Goal: Task Accomplishment & Management: Use online tool/utility

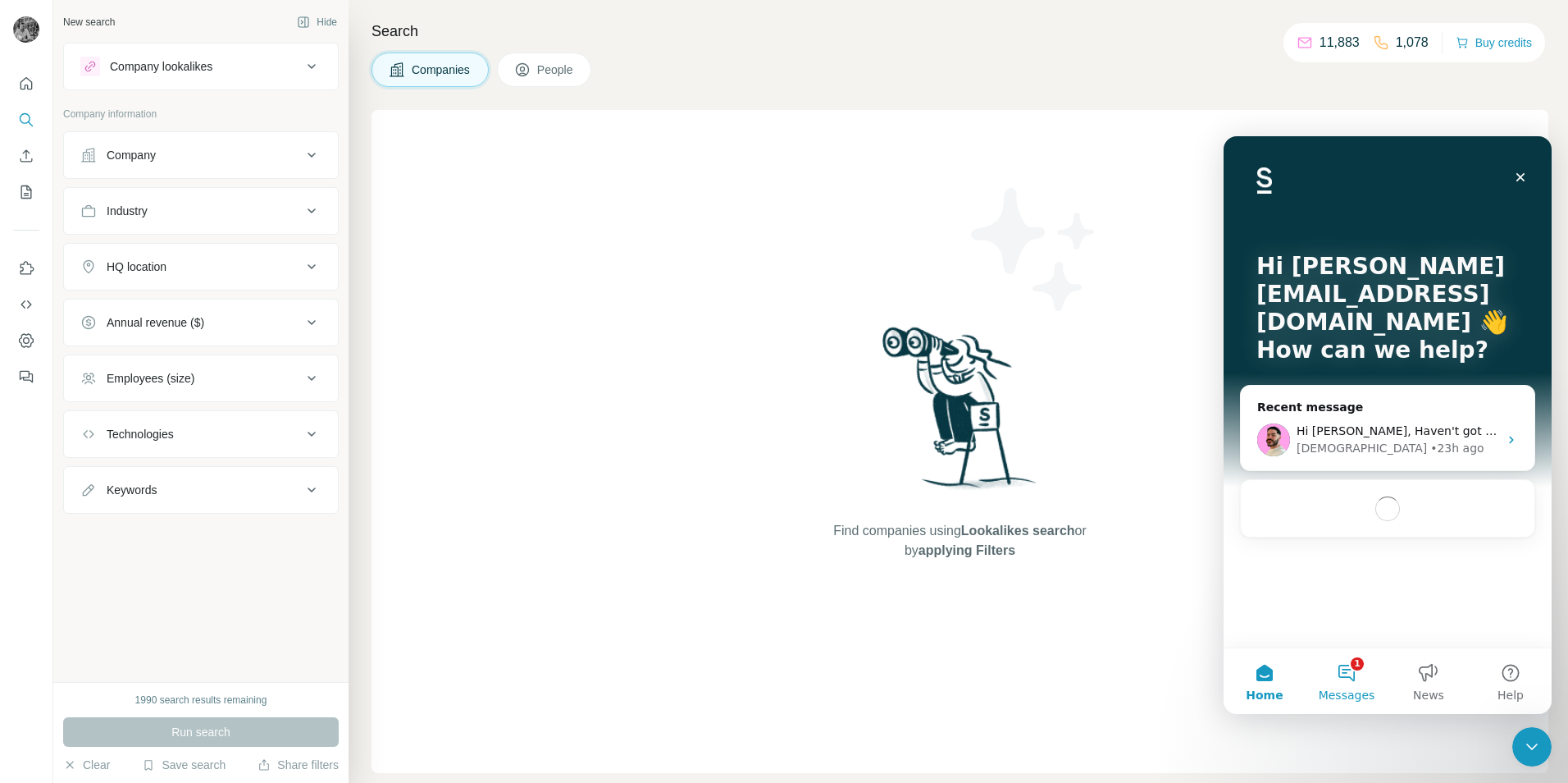
click at [1348, 690] on span "Messages" at bounding box center [1347, 695] width 56 height 12
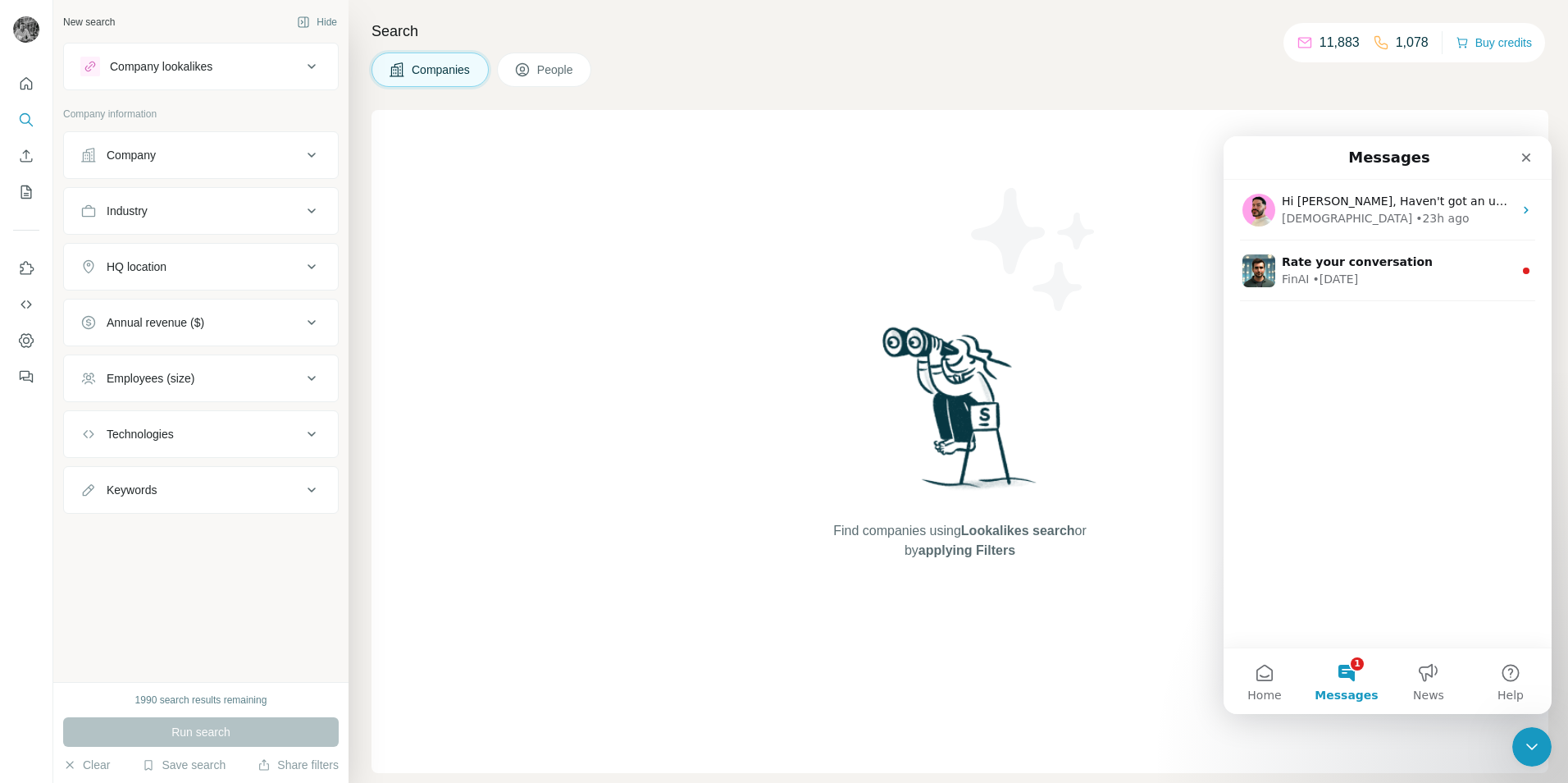
click at [1354, 669] on button "1 Messages" at bounding box center [1346, 680] width 82 height 65
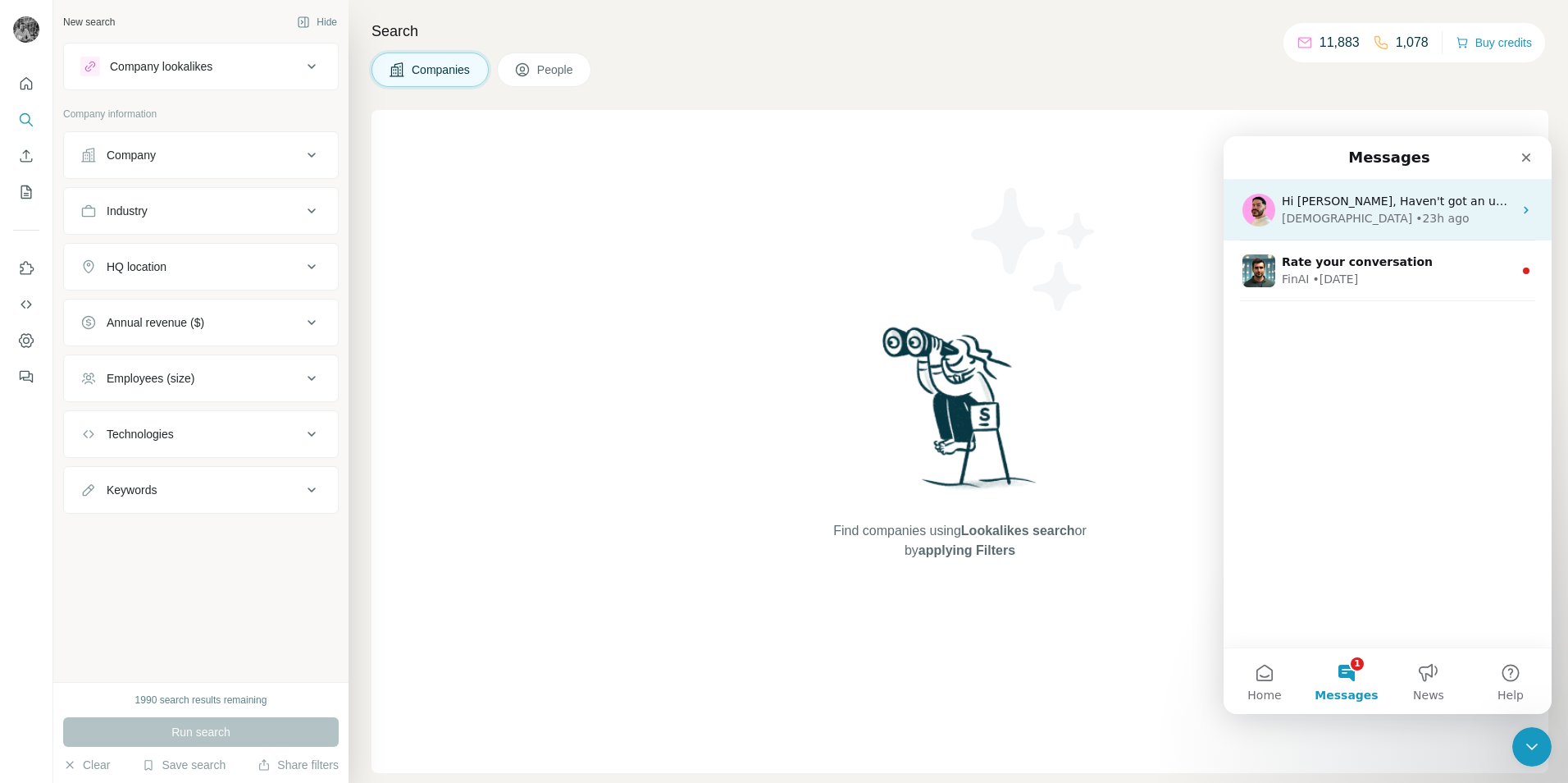
click at [1416, 222] on div "• 23h ago" at bounding box center [1442, 218] width 54 height 17
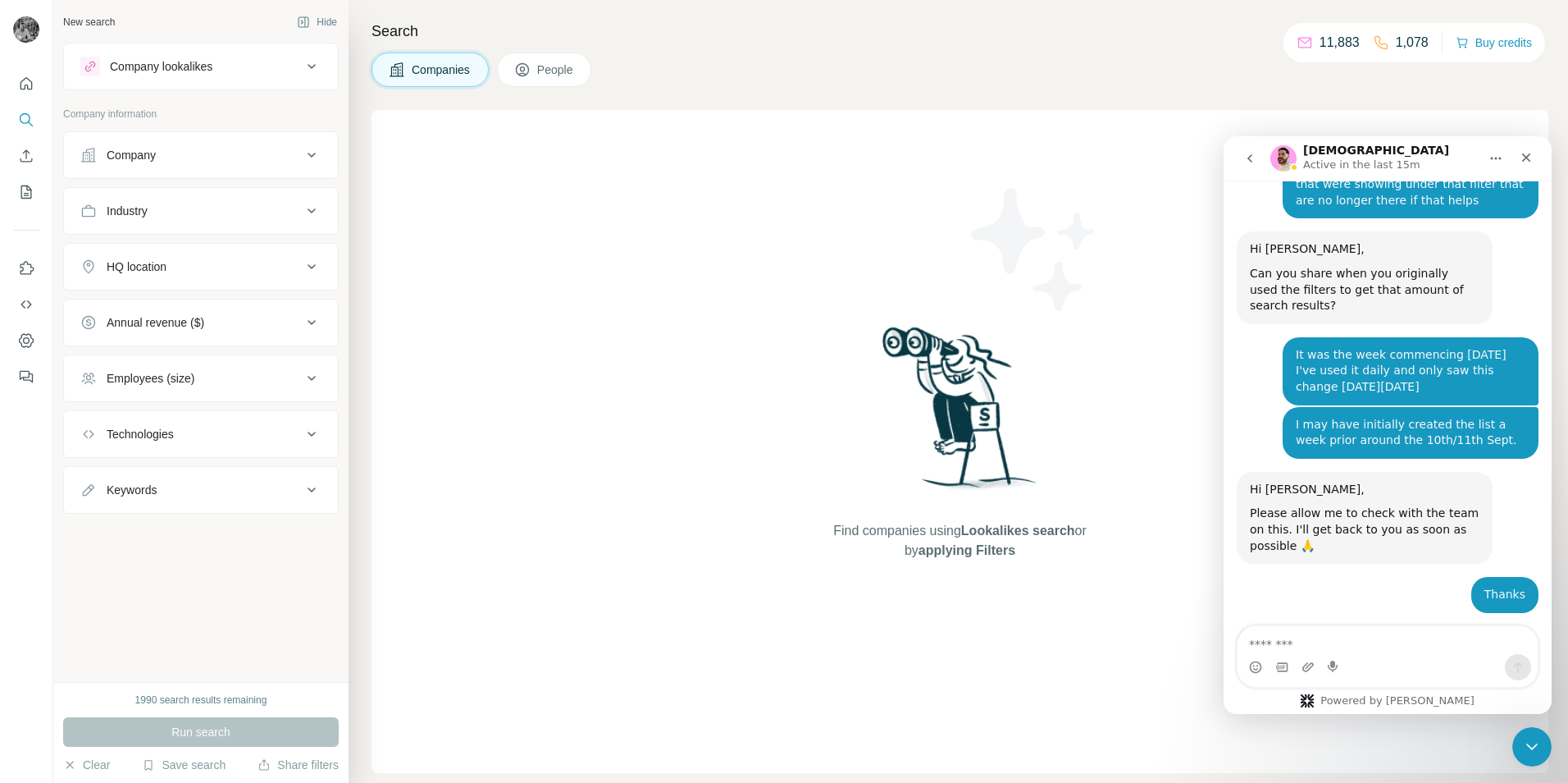
scroll to position [4357, 0]
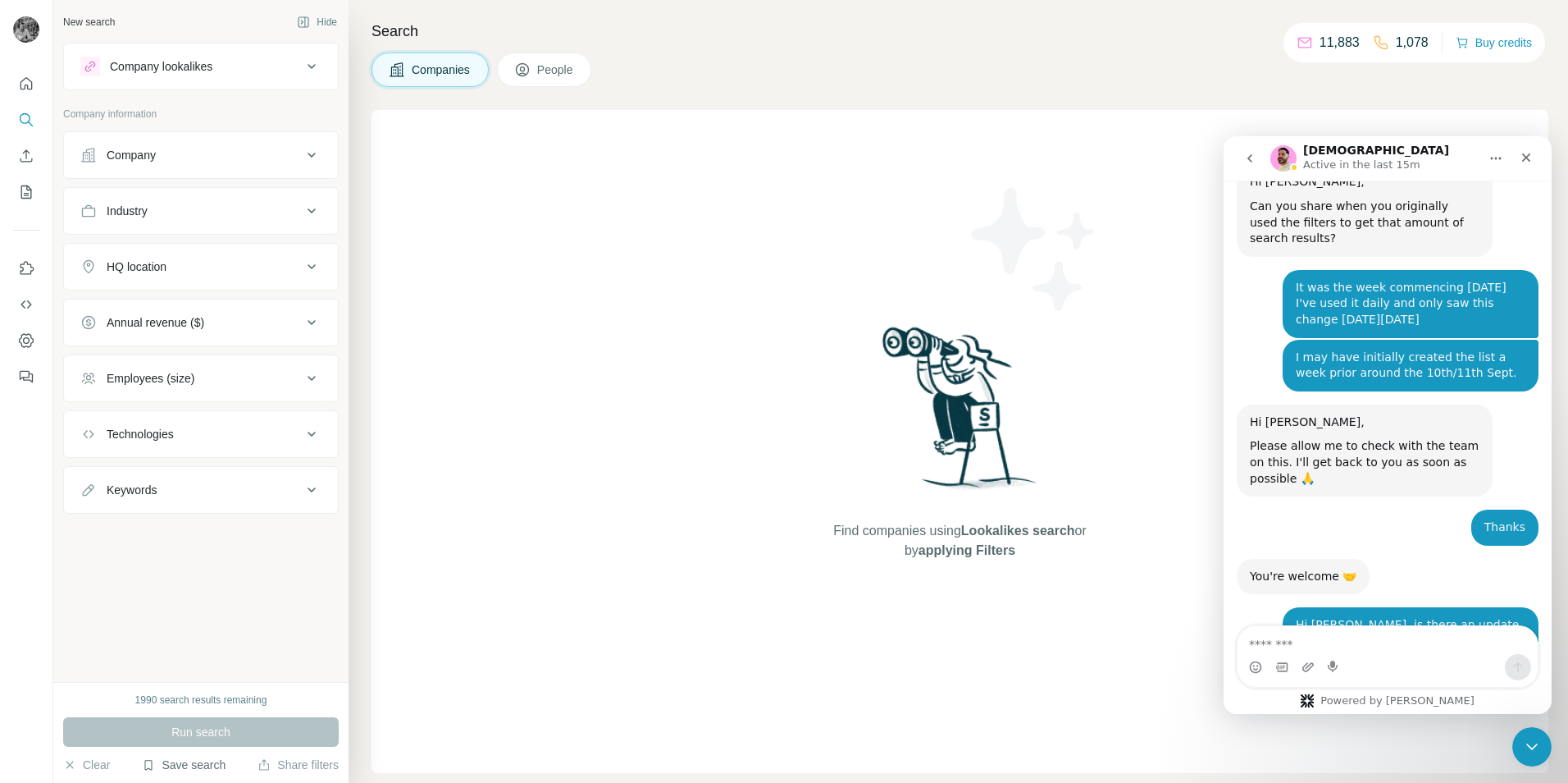
click at [212, 766] on button "Save search" at bounding box center [183, 765] width 83 height 17
click at [243, 731] on div "View my saved searches" at bounding box center [230, 736] width 173 height 33
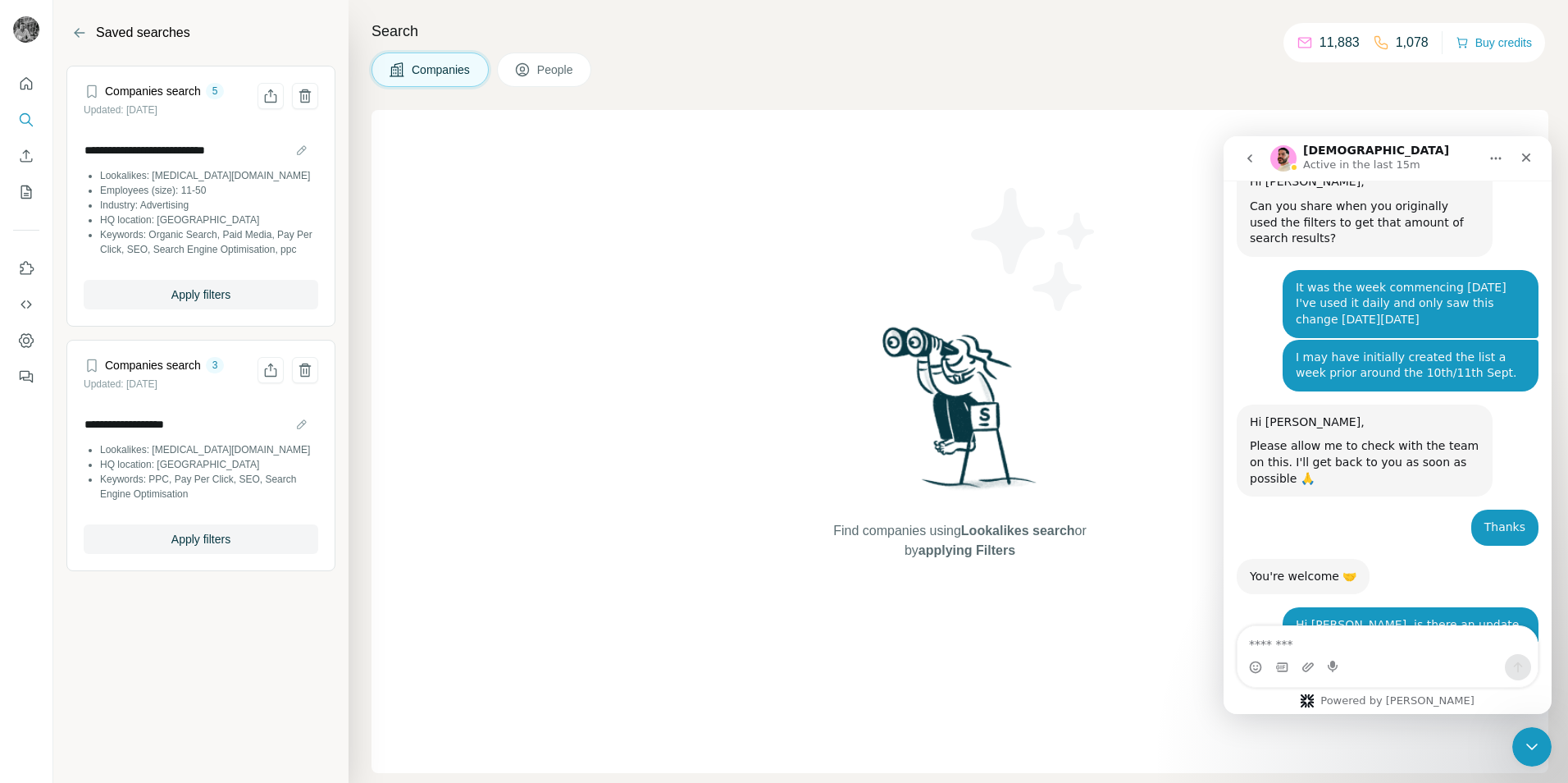
click at [145, 170] on li "Lookalikes: [MEDICAL_DATA][DOMAIN_NAME]" at bounding box center [209, 175] width 218 height 15
click at [165, 298] on button "Apply filters" at bounding box center [201, 294] width 235 height 30
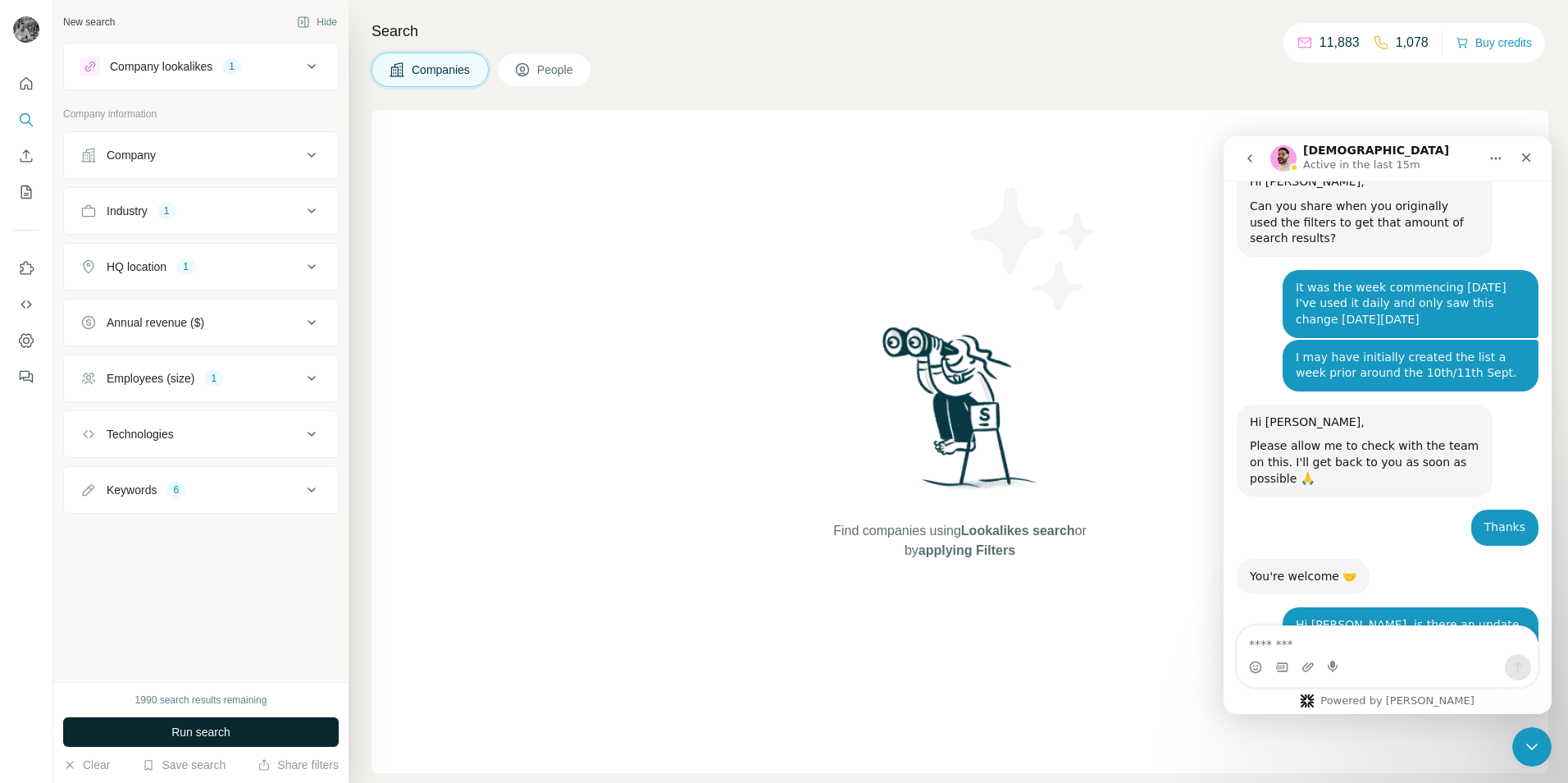
click at [166, 735] on button "Run search" at bounding box center [200, 732] width 275 height 30
